Goal: Find specific page/section: Find specific page/section

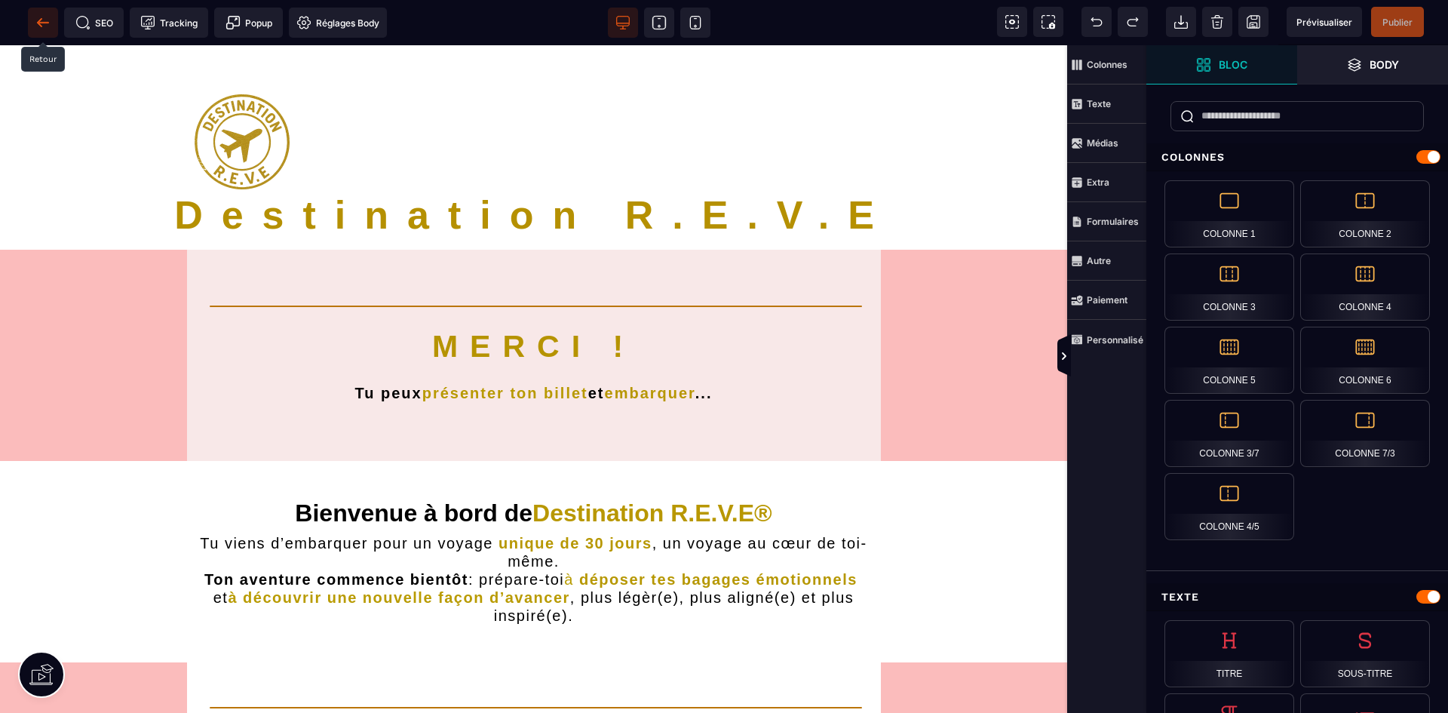
click at [41, 20] on icon at bounding box center [39, 22] width 5 height 8
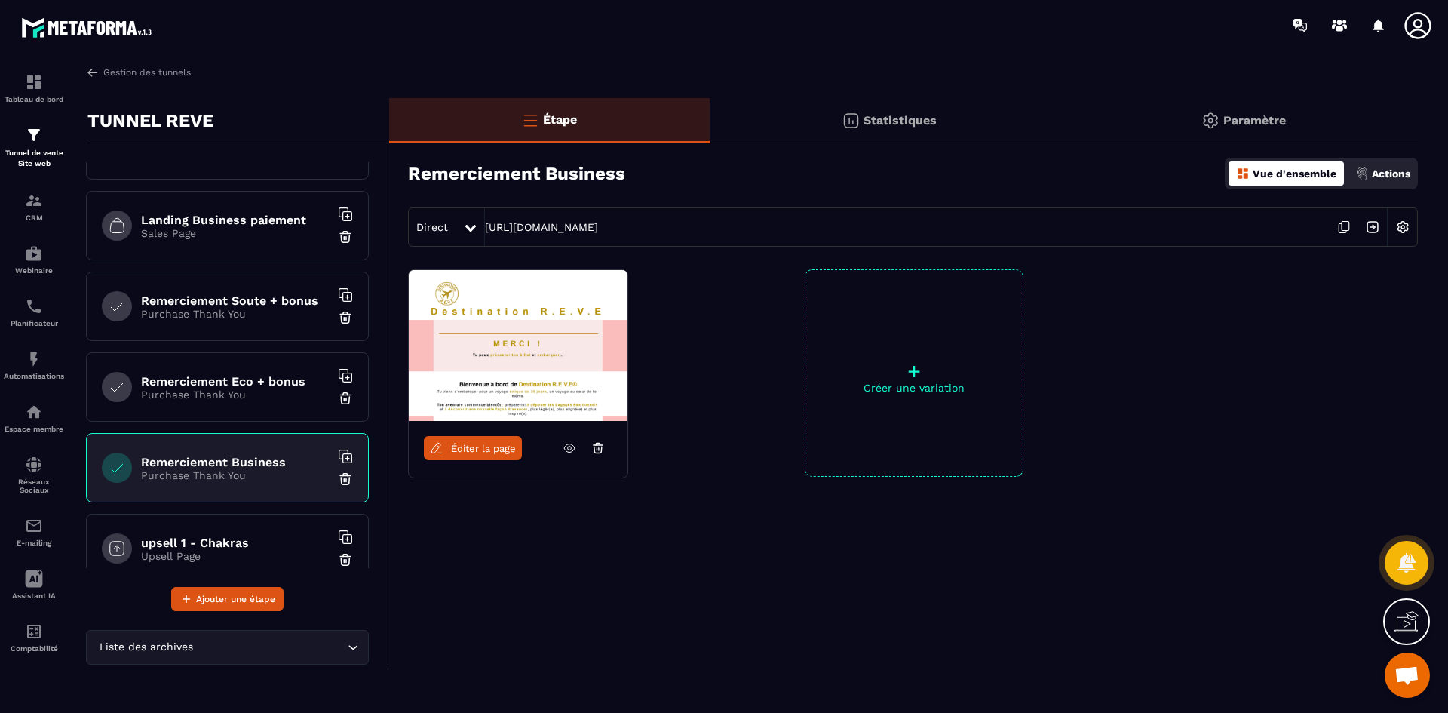
scroll to position [302, 0]
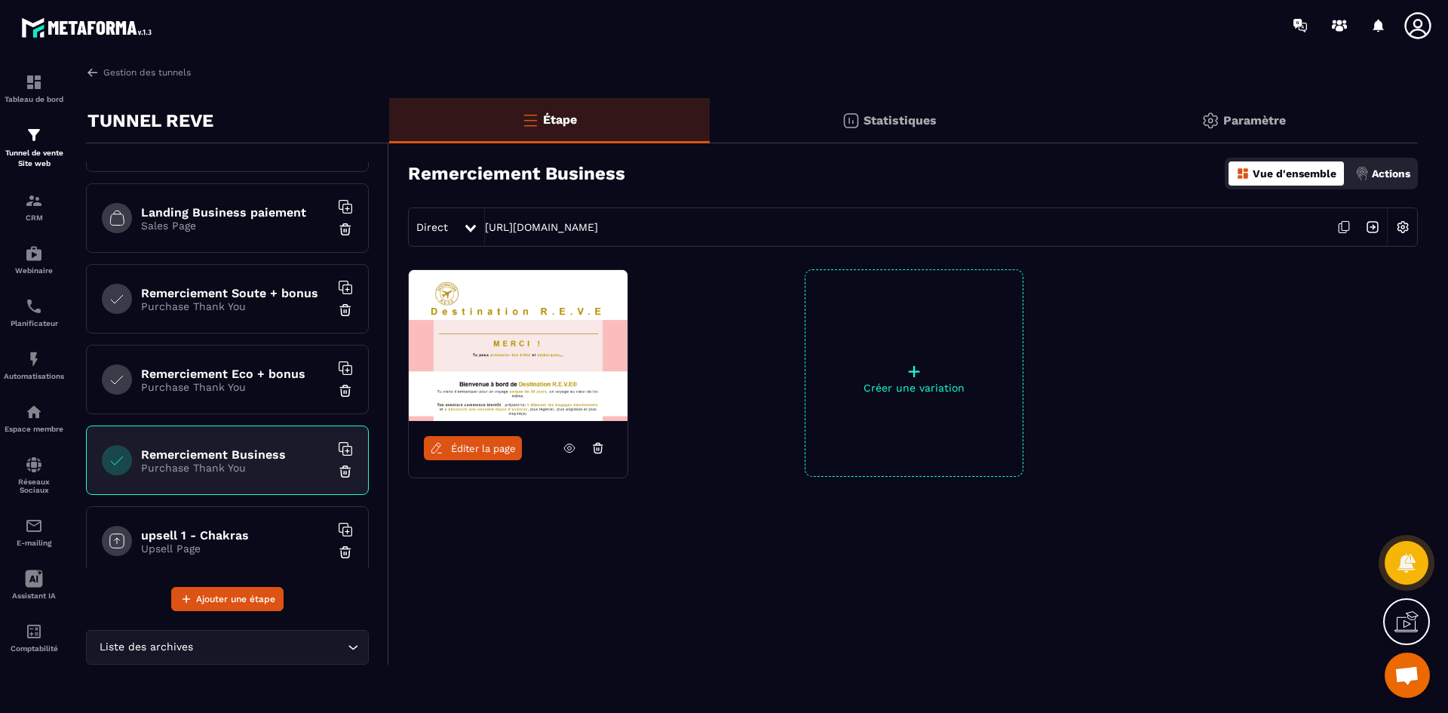
click at [259, 363] on div "Remerciement Eco + bonus Purchase Thank You" at bounding box center [227, 379] width 283 height 69
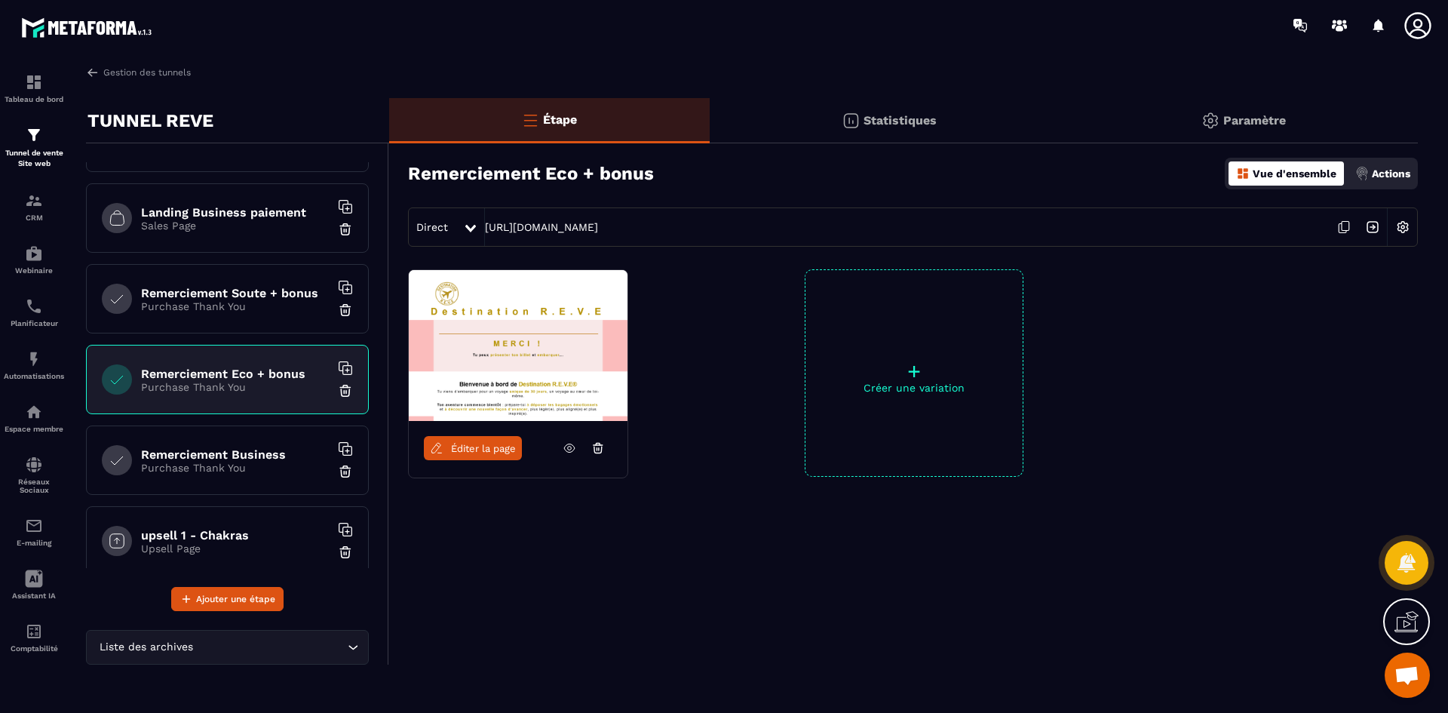
click at [496, 445] on span "Éditer la page" at bounding box center [483, 448] width 65 height 11
